Goal: Information Seeking & Learning: Learn about a topic

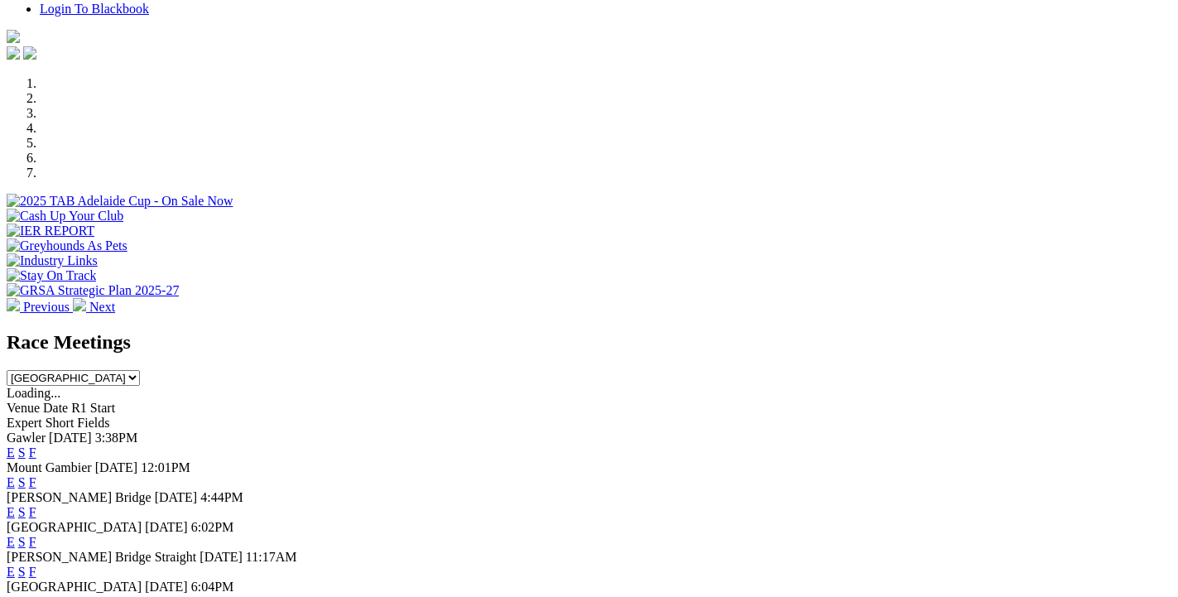
scroll to position [536, 0]
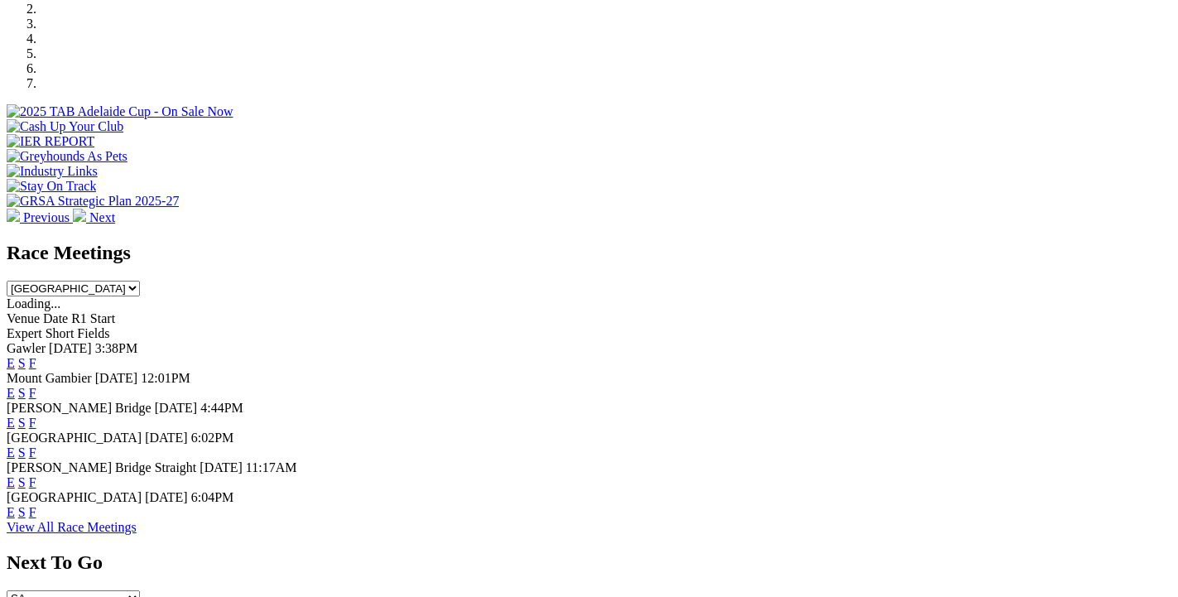
click at [36, 356] on link "F" at bounding box center [32, 363] width 7 height 14
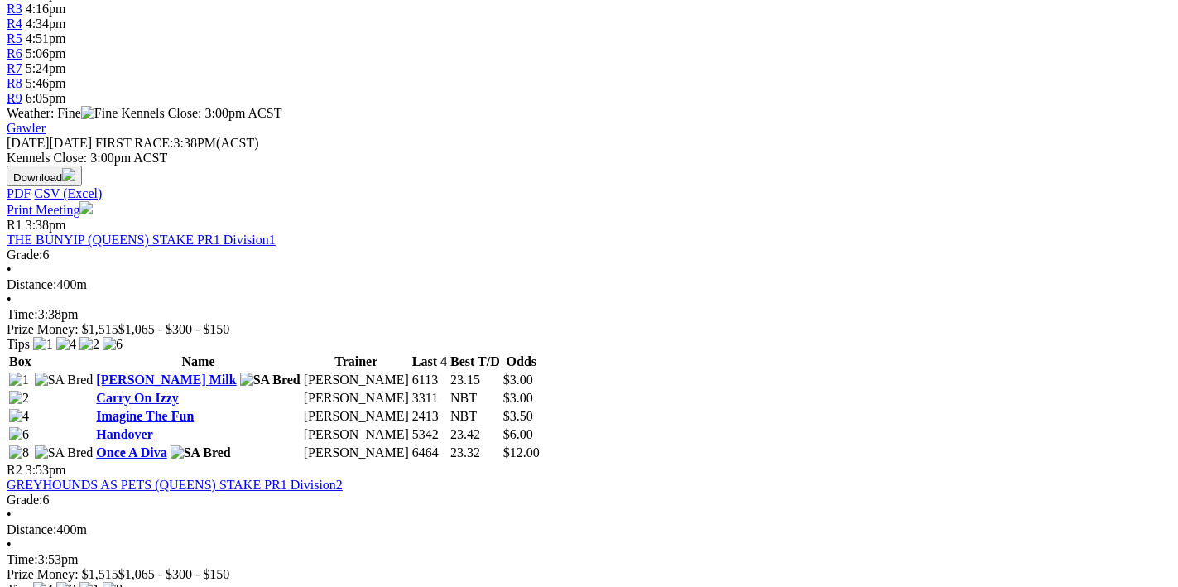
scroll to position [880, 0]
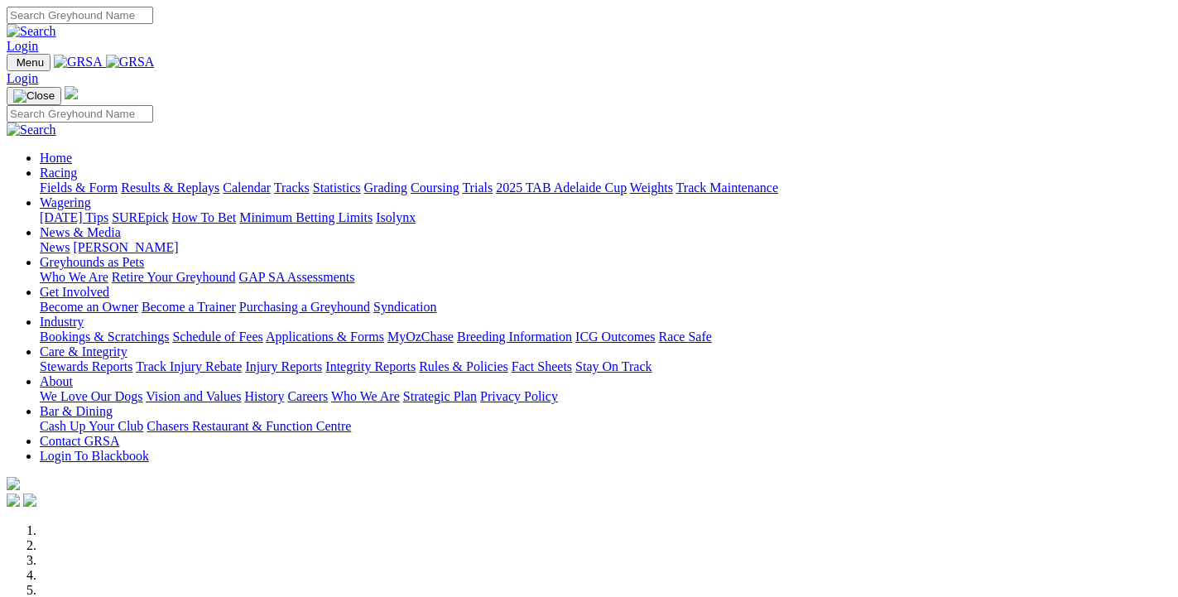
scroll to position [536, 0]
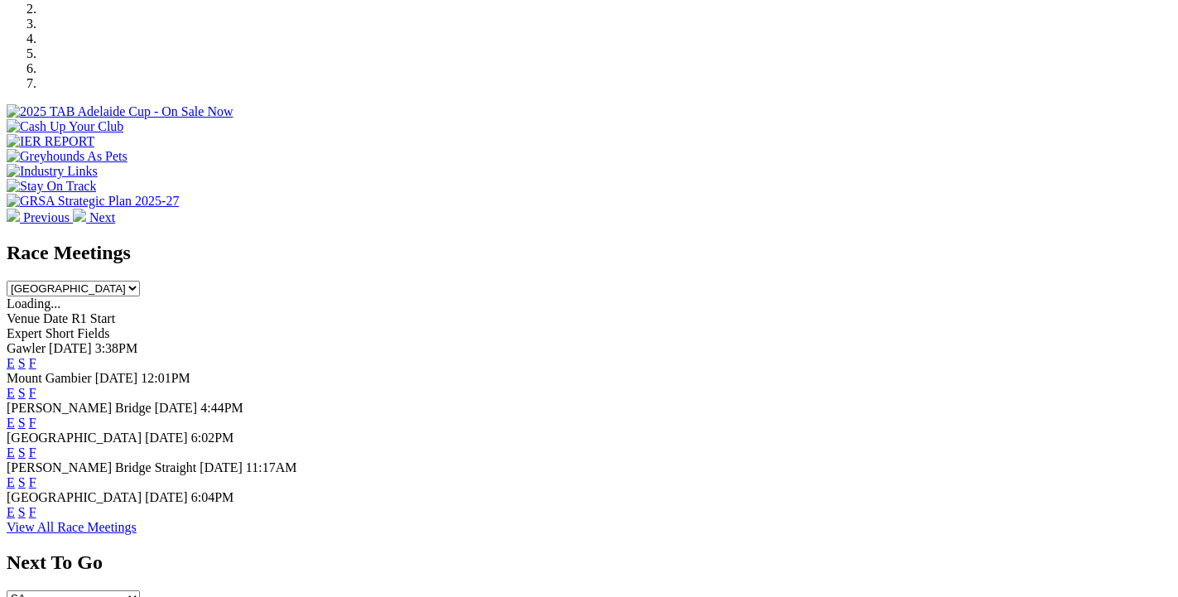
click at [613, 341] on div "Gawler Today 3:38PM E S F" at bounding box center [589, 356] width 1165 height 30
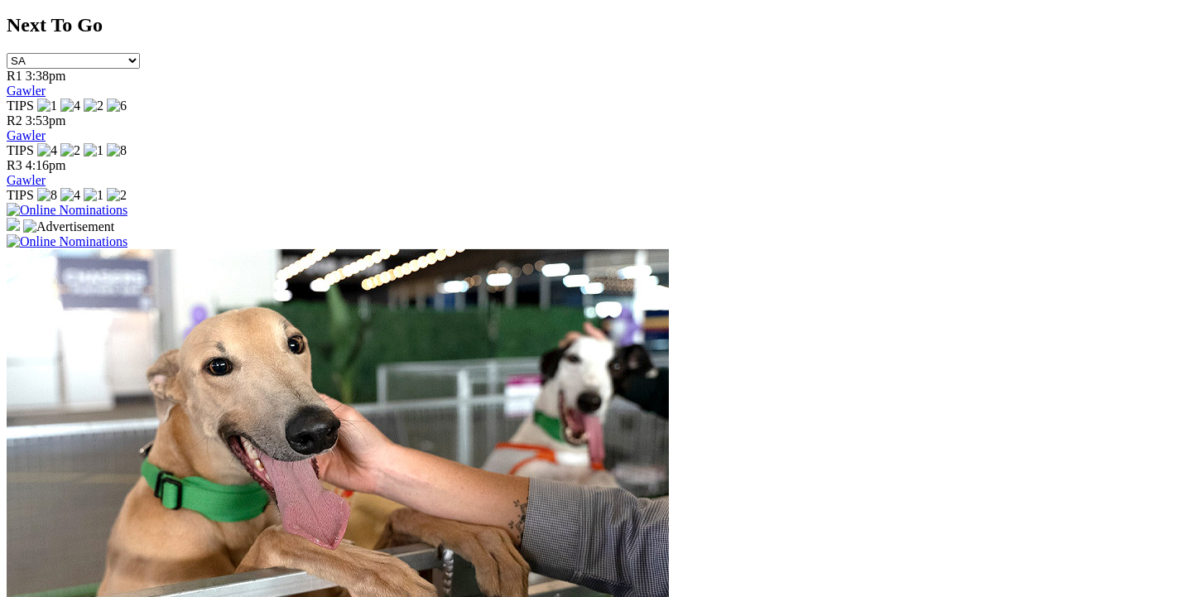
scroll to position [1253, 0]
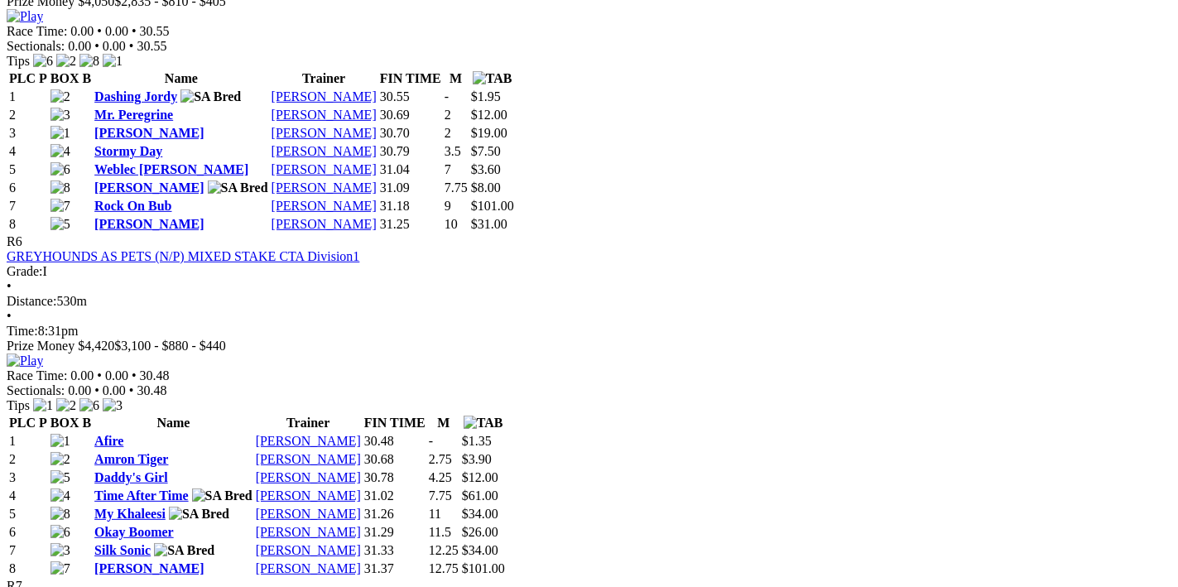
scroll to position [2114, 0]
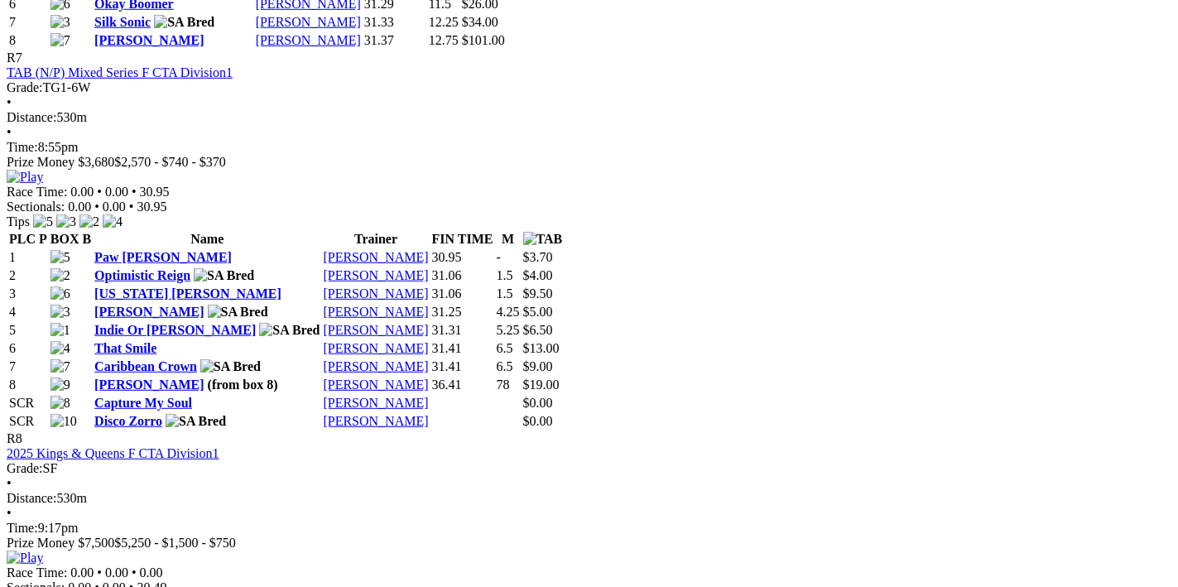
scroll to position [2465, 0]
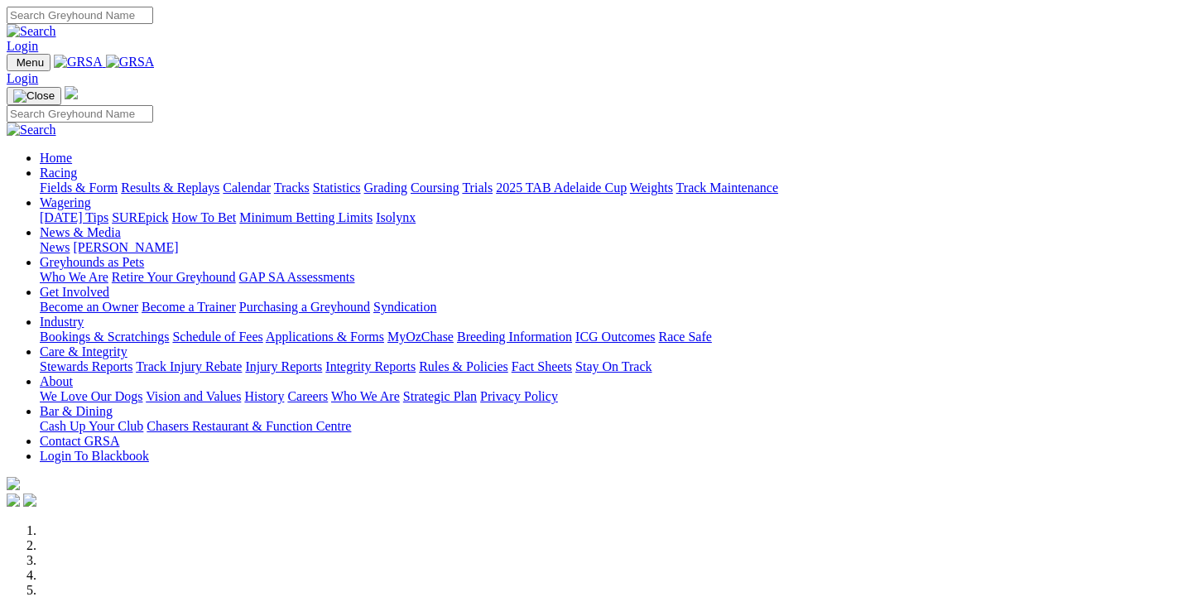
scroll to position [1253, 0]
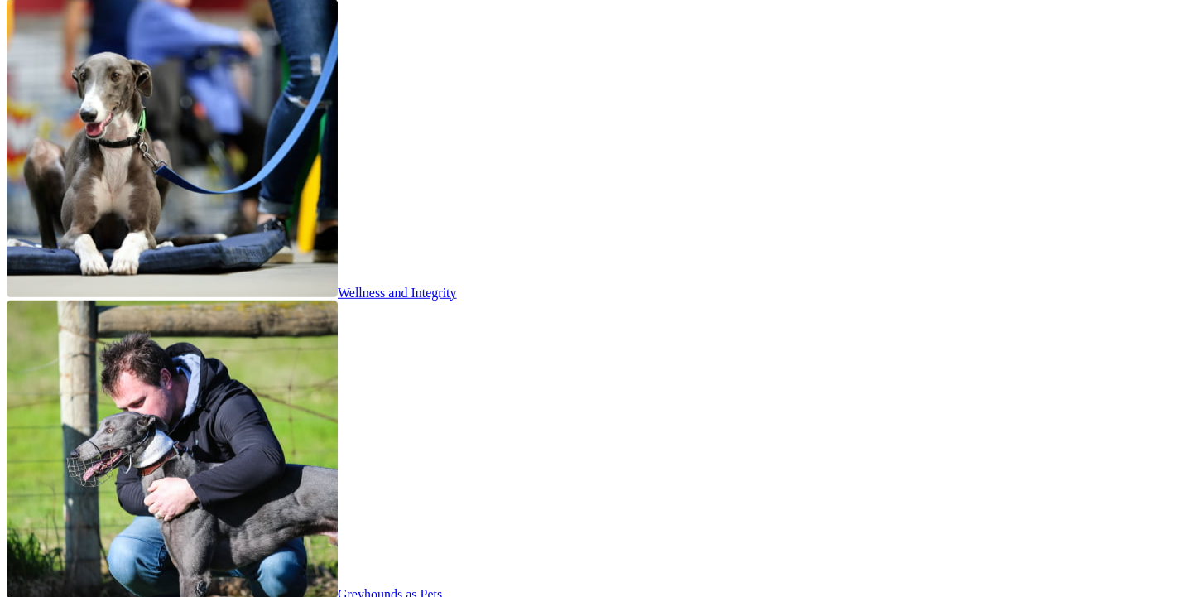
scroll to position [3312, 0]
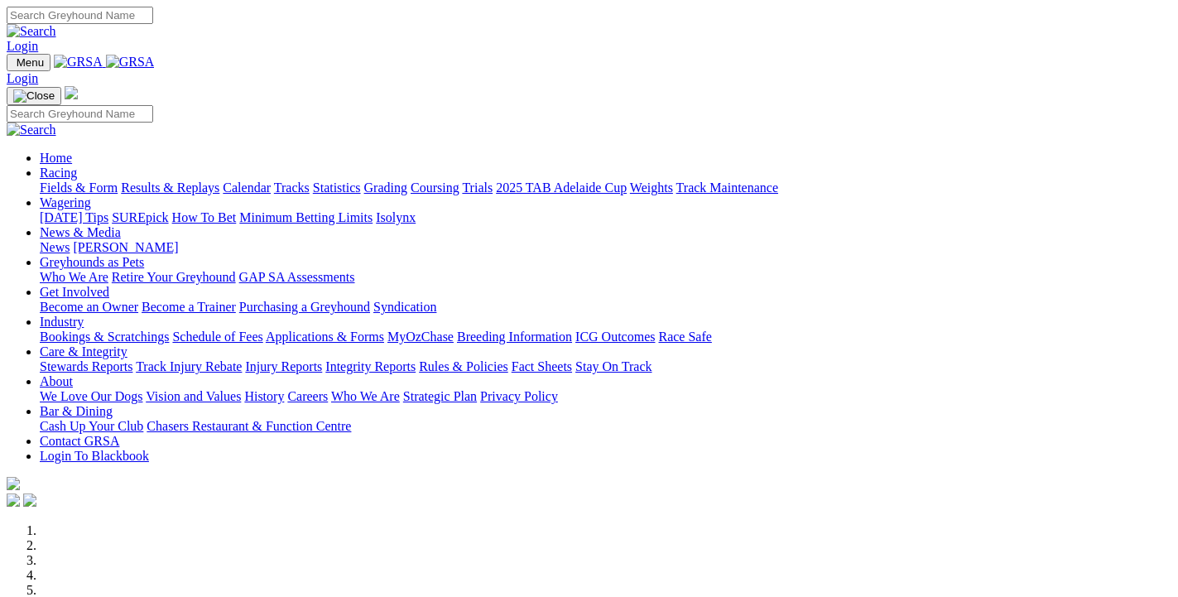
scroll to position [3296, 0]
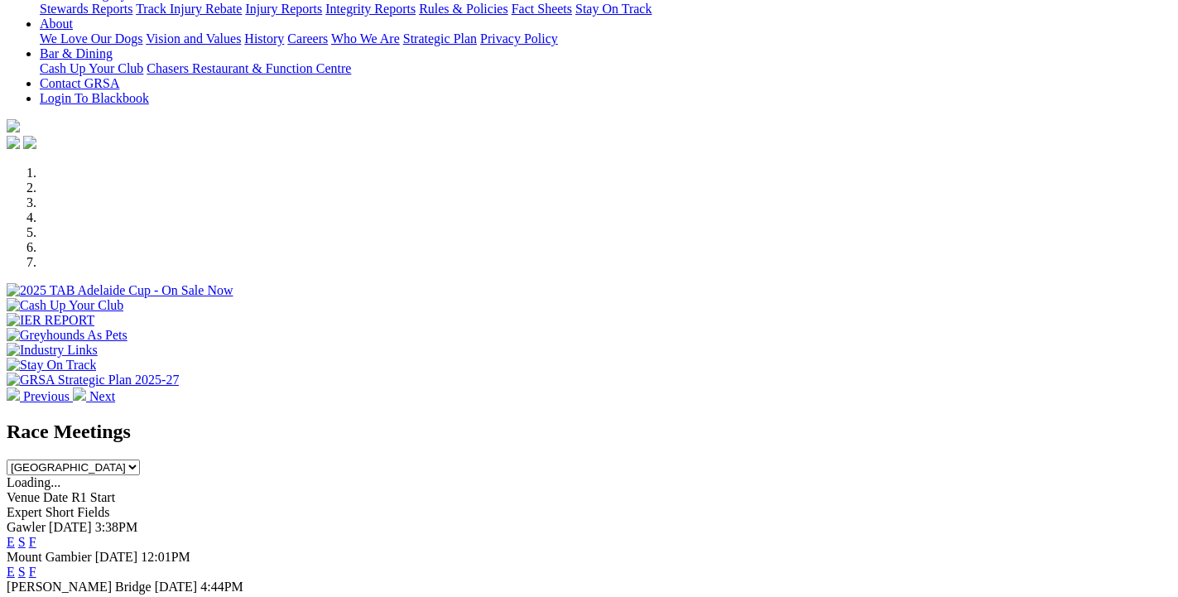
scroll to position [536, 0]
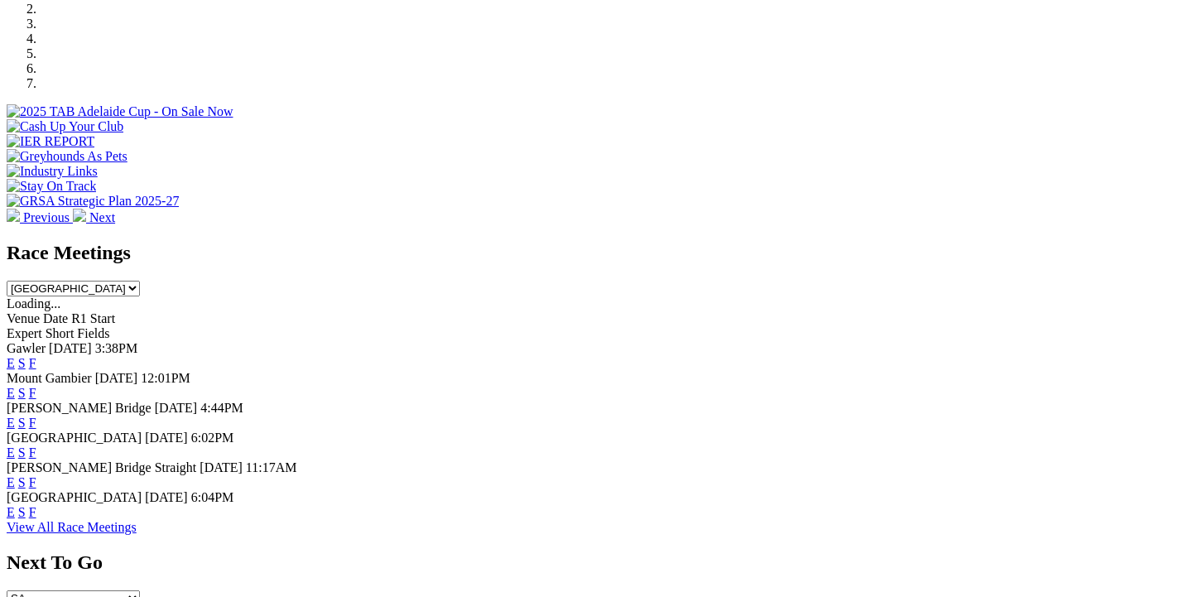
click at [36, 416] on link "F" at bounding box center [32, 423] width 7 height 14
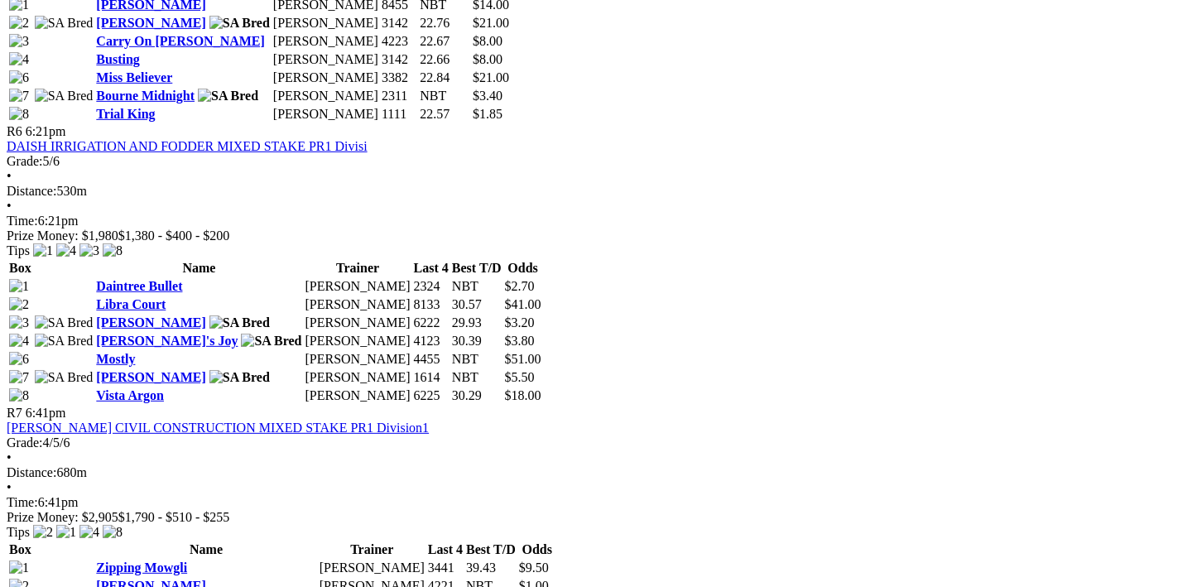
scroll to position [1850, 0]
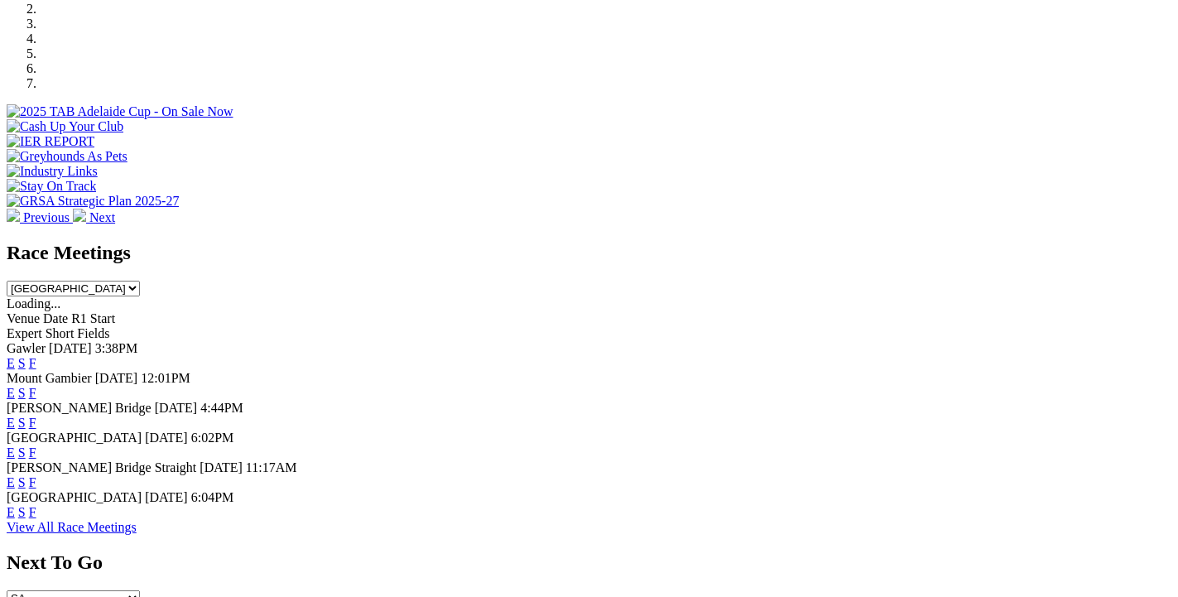
scroll to position [715, 0]
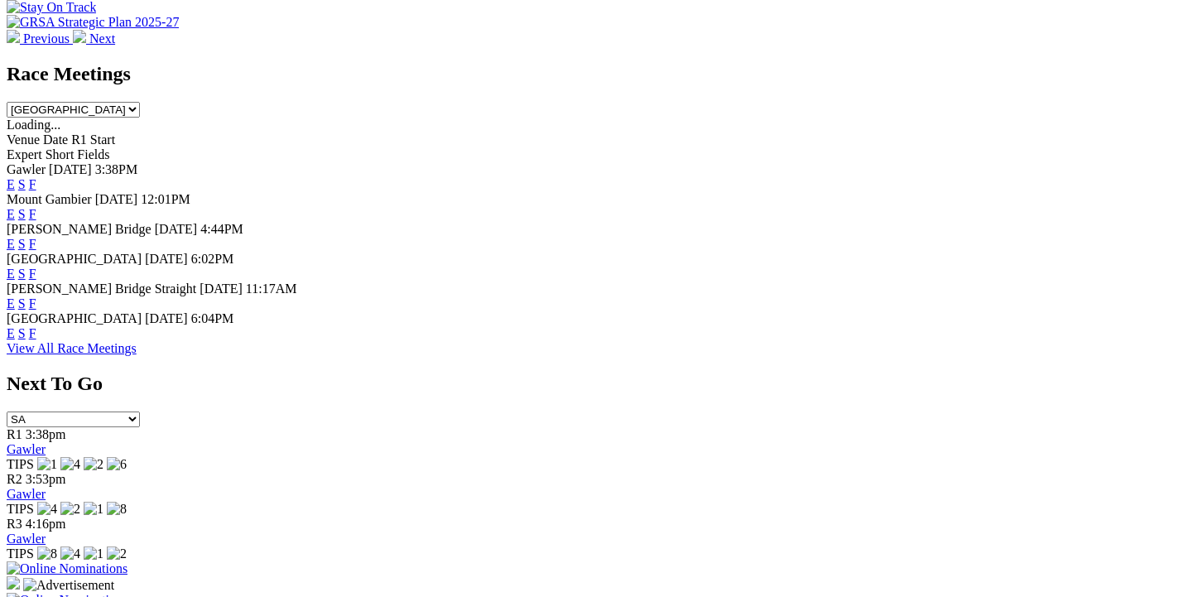
click at [36, 326] on link "F" at bounding box center [32, 333] width 7 height 14
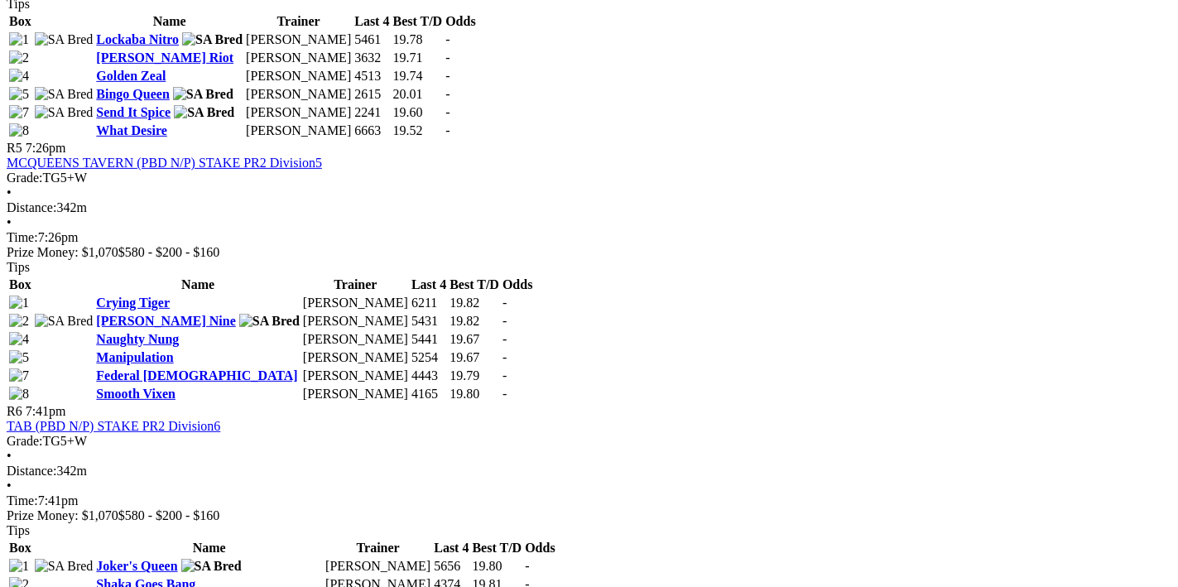
scroll to position [1850, 0]
